Goal: Book appointment/travel/reservation

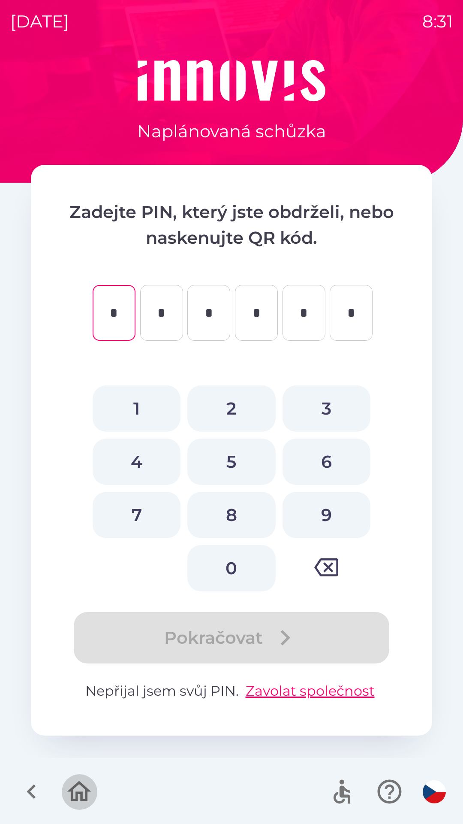
click at [85, 791] on icon "button" at bounding box center [79, 791] width 29 height 29
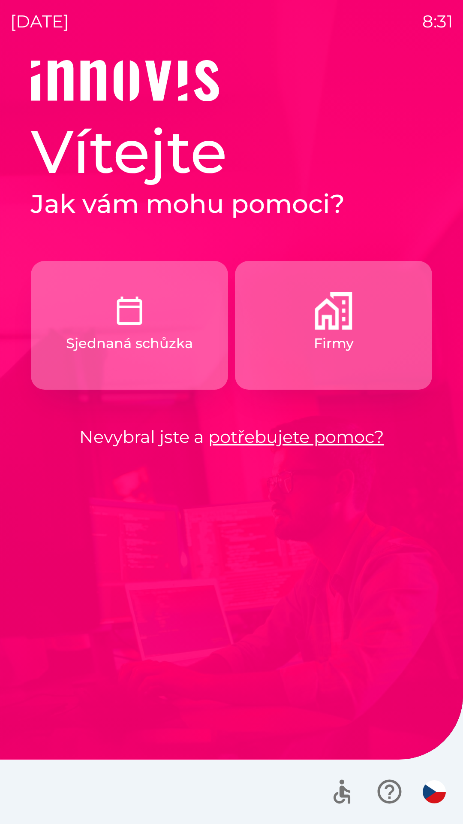
click at [330, 323] on img "button" at bounding box center [334, 311] width 38 height 38
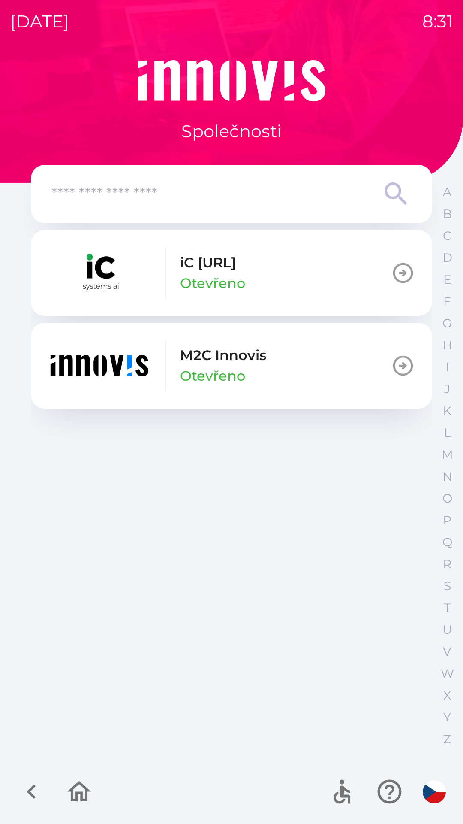
click at [81, 191] on input "text" at bounding box center [214, 194] width 326 height 24
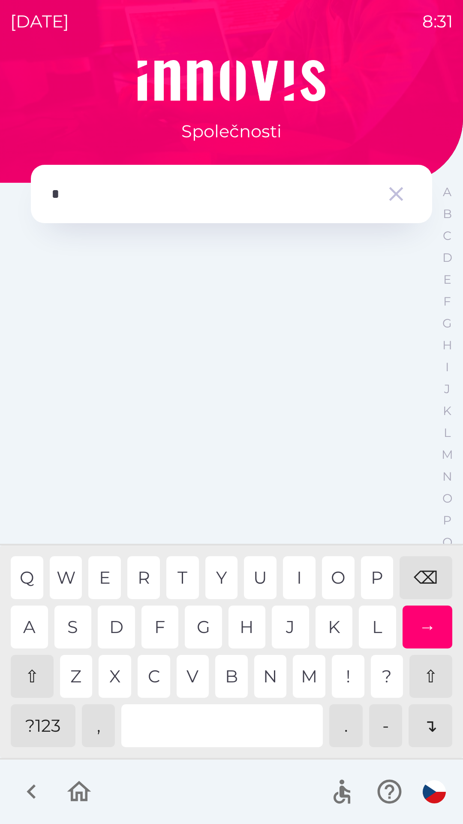
click at [209, 622] on div "G" at bounding box center [203, 626] width 37 height 43
click at [40, 671] on div "⇧" at bounding box center [32, 676] width 43 height 43
type input "**"
click at [426, 629] on div "→" at bounding box center [428, 626] width 50 height 43
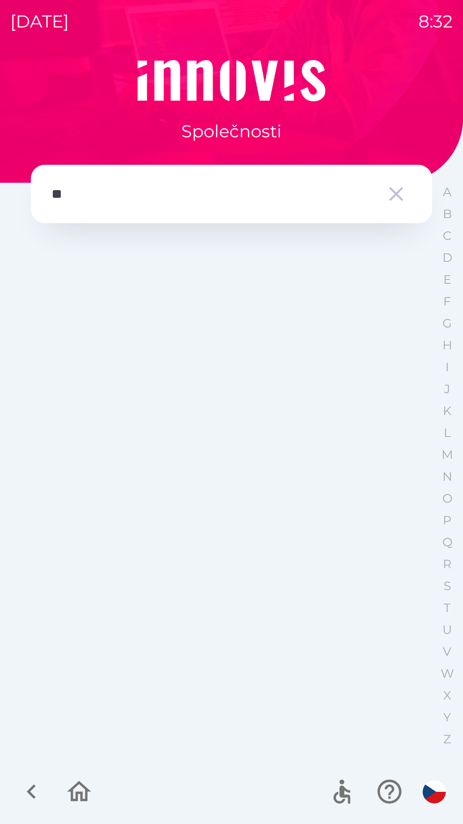
click at [432, 725] on div at bounding box center [232, 493] width 402 height 527
click at [338, 793] on icon "button" at bounding box center [342, 795] width 17 height 18
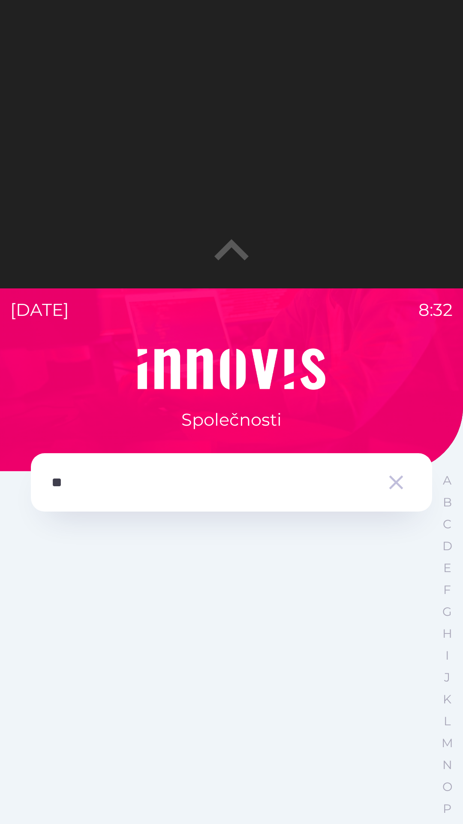
click at [224, 244] on icon "button" at bounding box center [231, 250] width 69 height 69
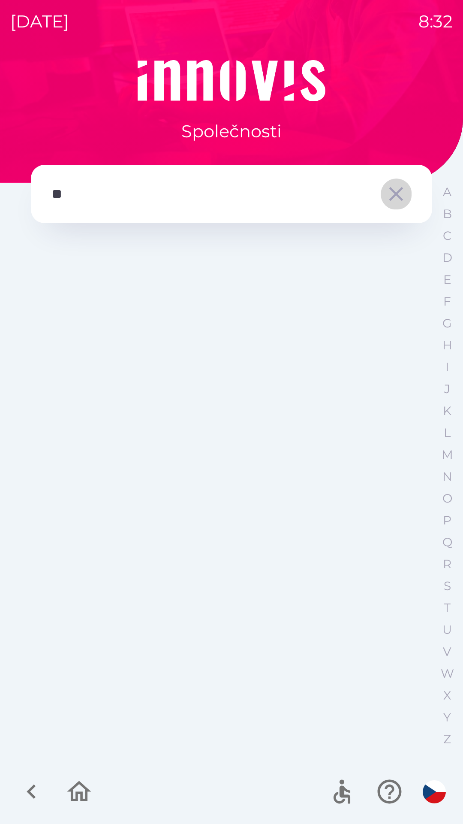
click at [387, 200] on icon "button" at bounding box center [396, 194] width 24 height 24
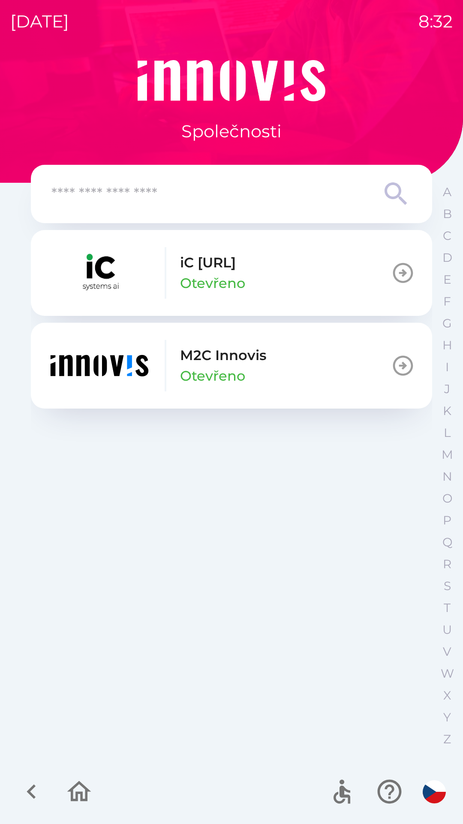
click at [133, 276] on img "button" at bounding box center [99, 272] width 103 height 51
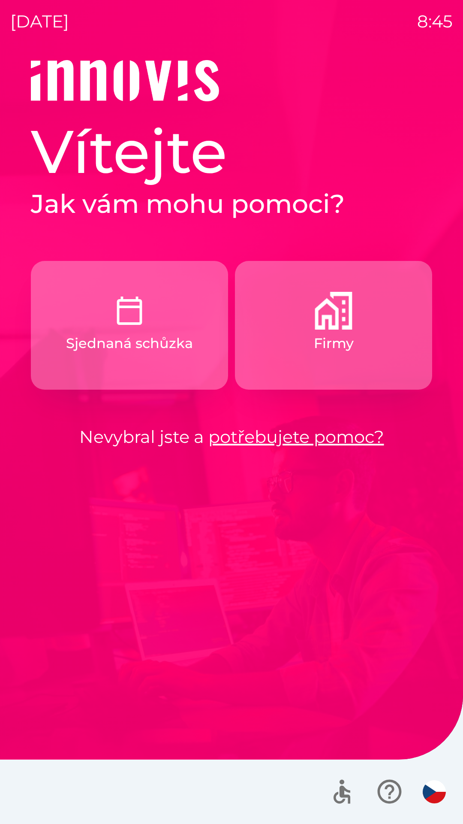
click at [329, 324] on img "button" at bounding box center [334, 311] width 38 height 38
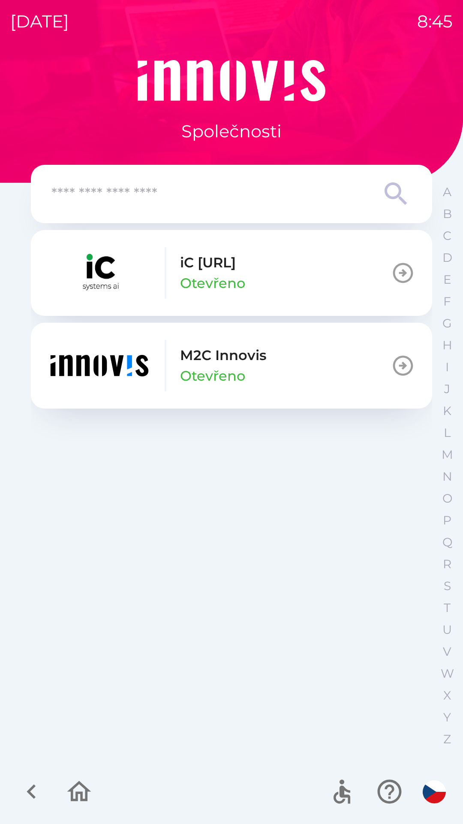
click at [31, 786] on icon "button" at bounding box center [31, 791] width 29 height 29
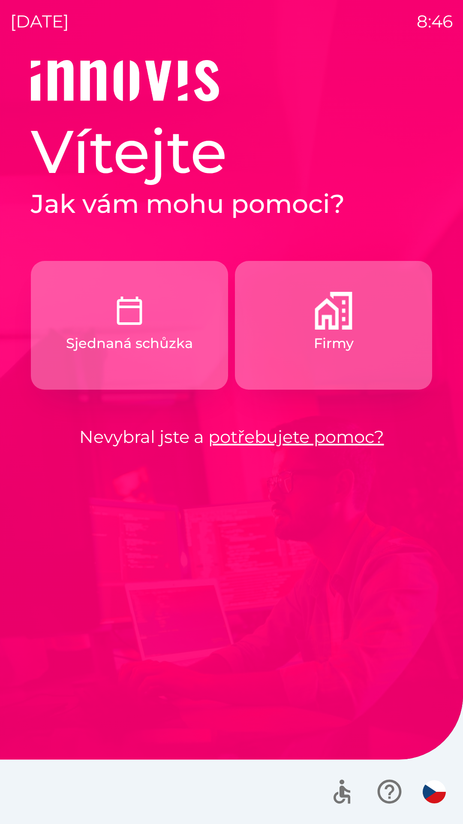
click at [154, 339] on p "Sjednaná schůzka" at bounding box center [129, 343] width 127 height 21
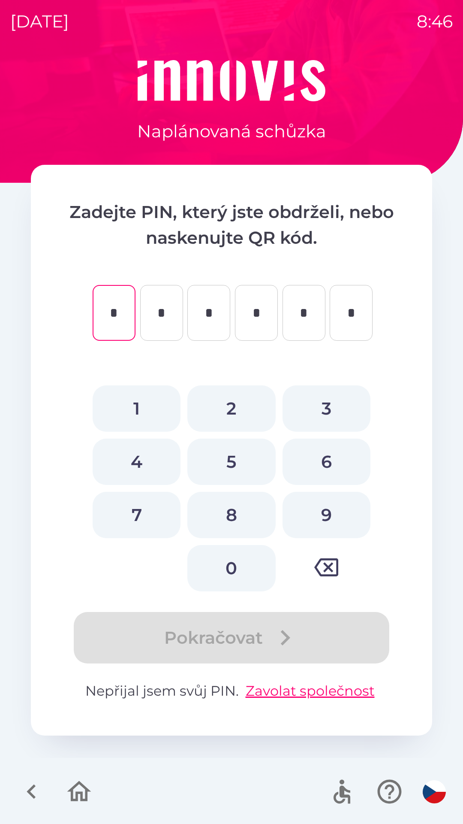
click at [36, 790] on icon "button" at bounding box center [31, 791] width 29 height 29
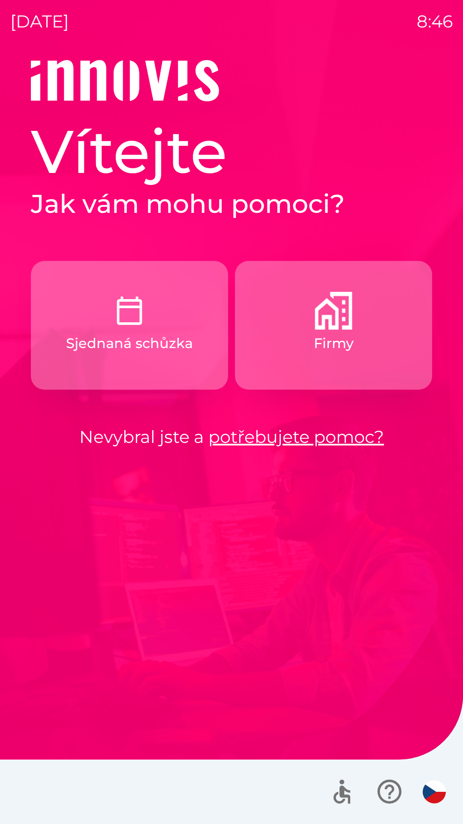
click at [337, 321] on img "button" at bounding box center [334, 311] width 38 height 38
click at [315, 306] on img "button" at bounding box center [334, 311] width 38 height 38
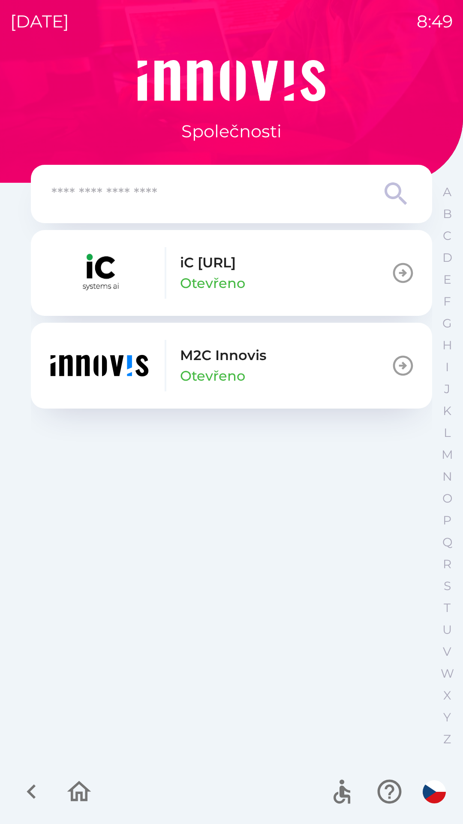
click at [128, 361] on img "button" at bounding box center [99, 365] width 103 height 51
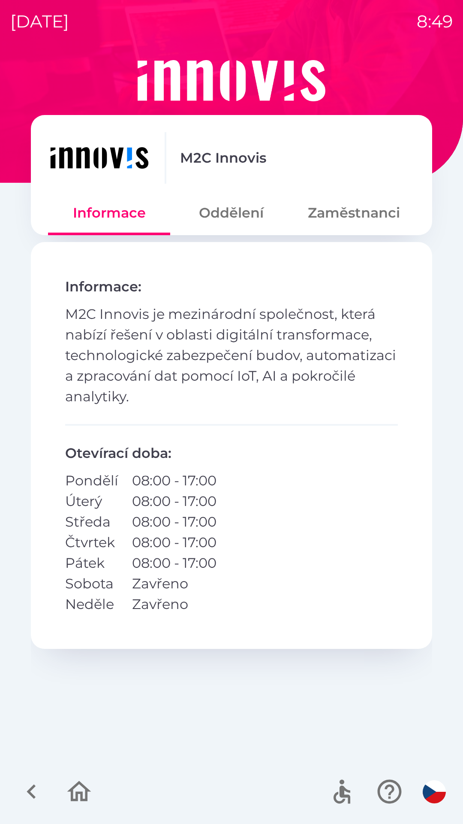
click at [358, 209] on button "Zaměstnanci" at bounding box center [354, 212] width 122 height 31
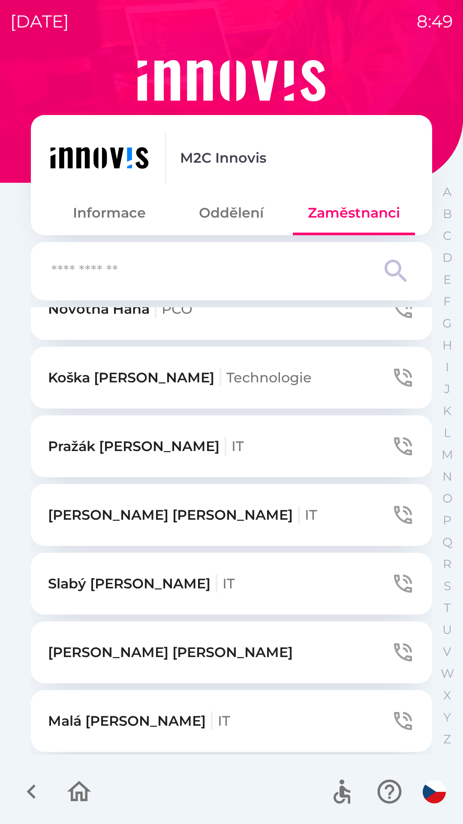
scroll to position [1197, 0]
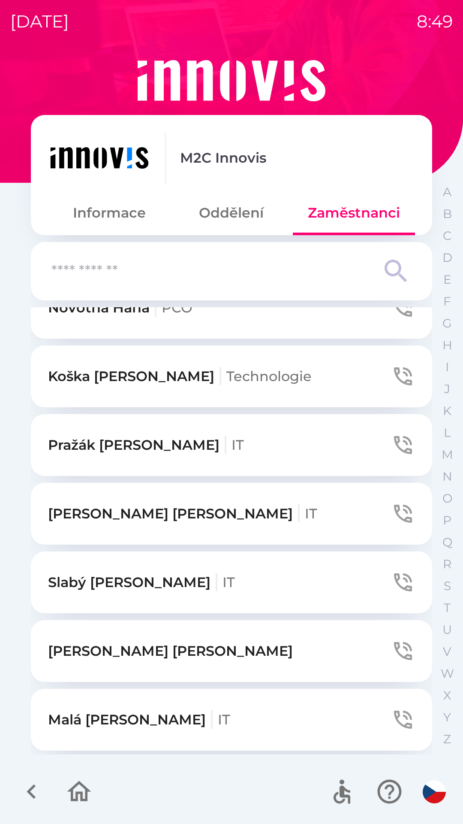
click at [397, 576] on icon "button" at bounding box center [403, 582] width 24 height 24
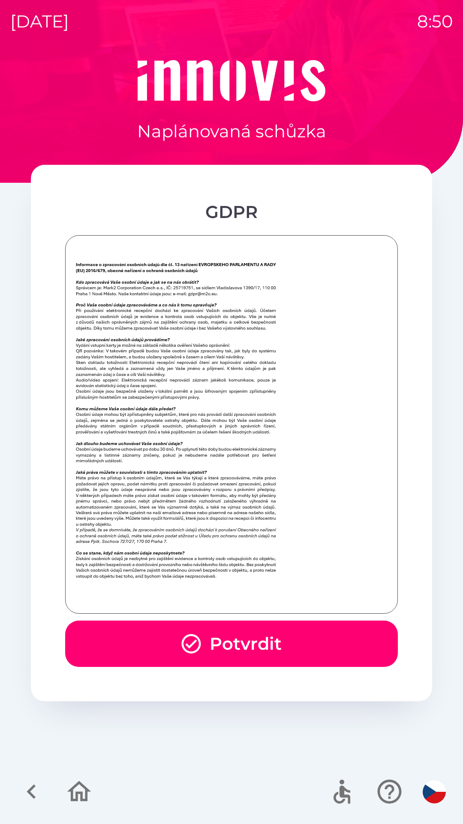
click at [206, 641] on button "Potvrdit" at bounding box center [231, 643] width 333 height 46
